Goal: Transaction & Acquisition: Purchase product/service

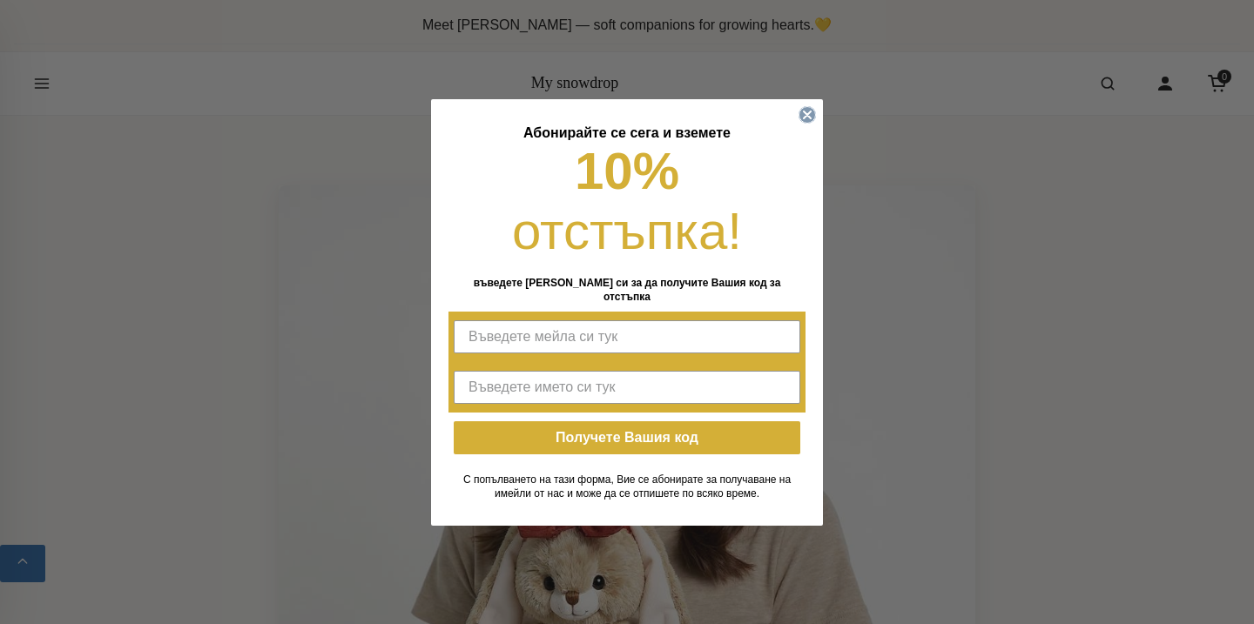
click at [812, 120] on circle "Close dialog" at bounding box center [807, 114] width 17 height 17
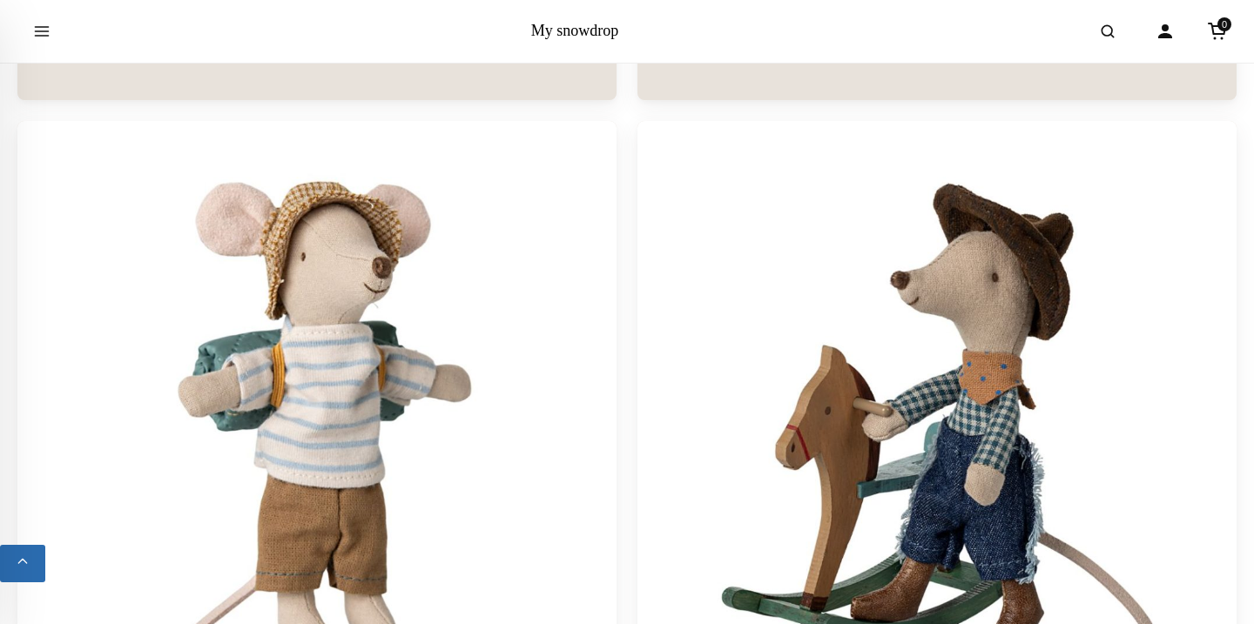
scroll to position [6622, 0]
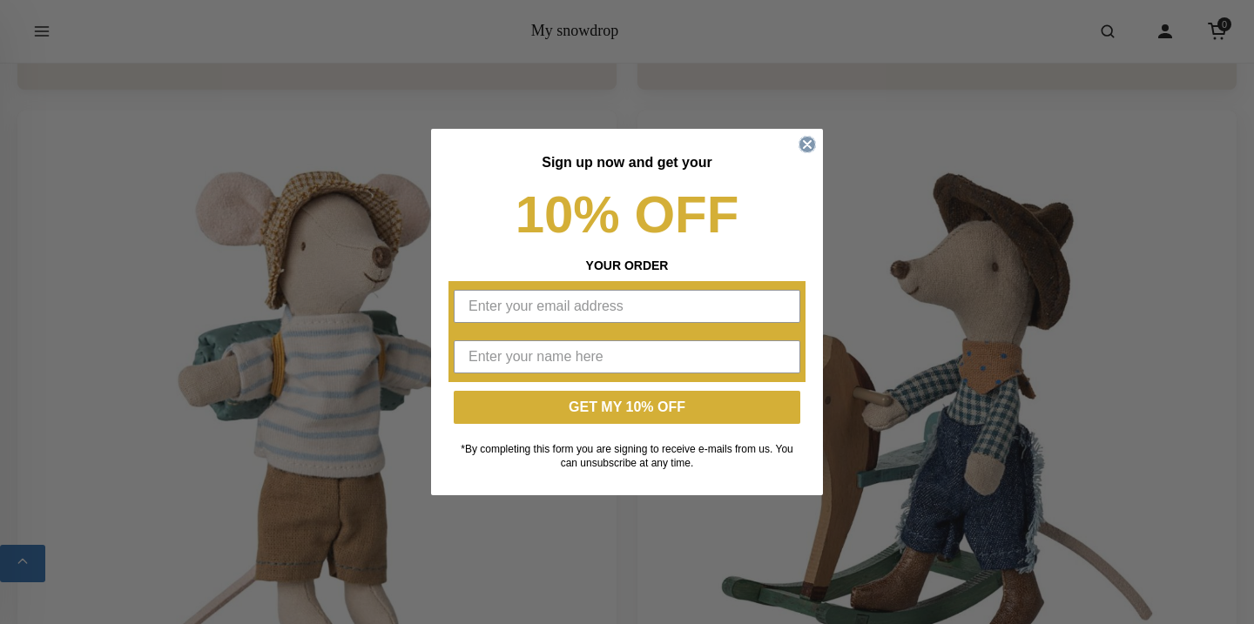
click at [805, 137] on circle "Close dialog" at bounding box center [807, 145] width 17 height 17
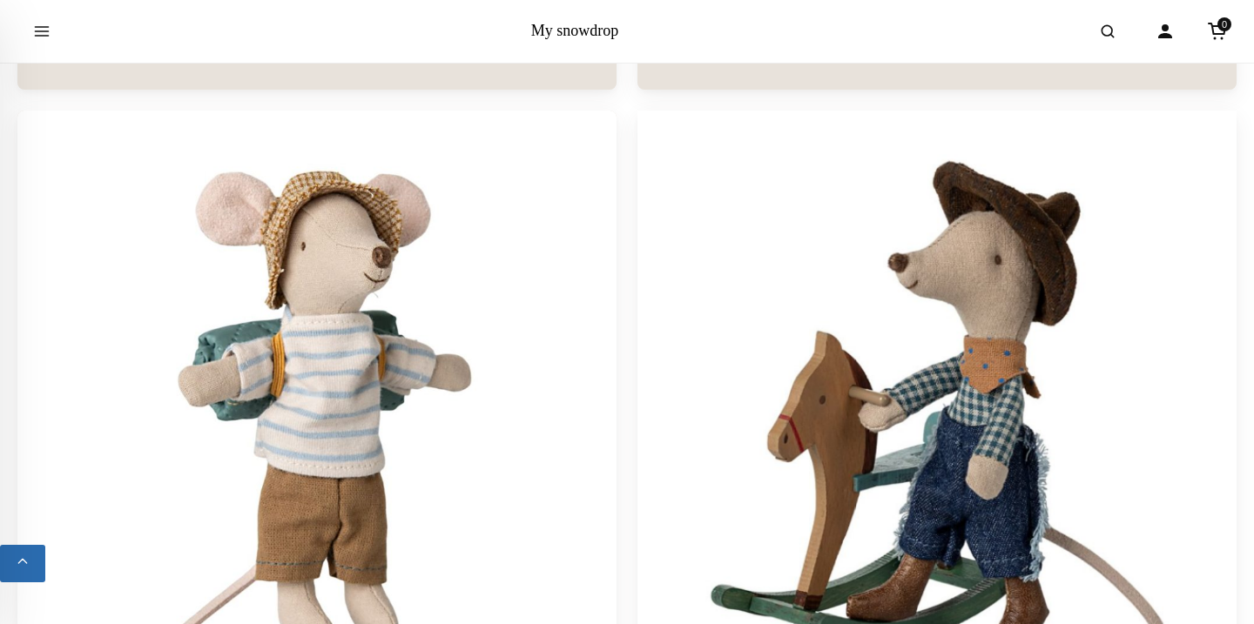
click at [805, 159] on img at bounding box center [937, 410] width 629 height 629
